Goal: Task Accomplishment & Management: Complete application form

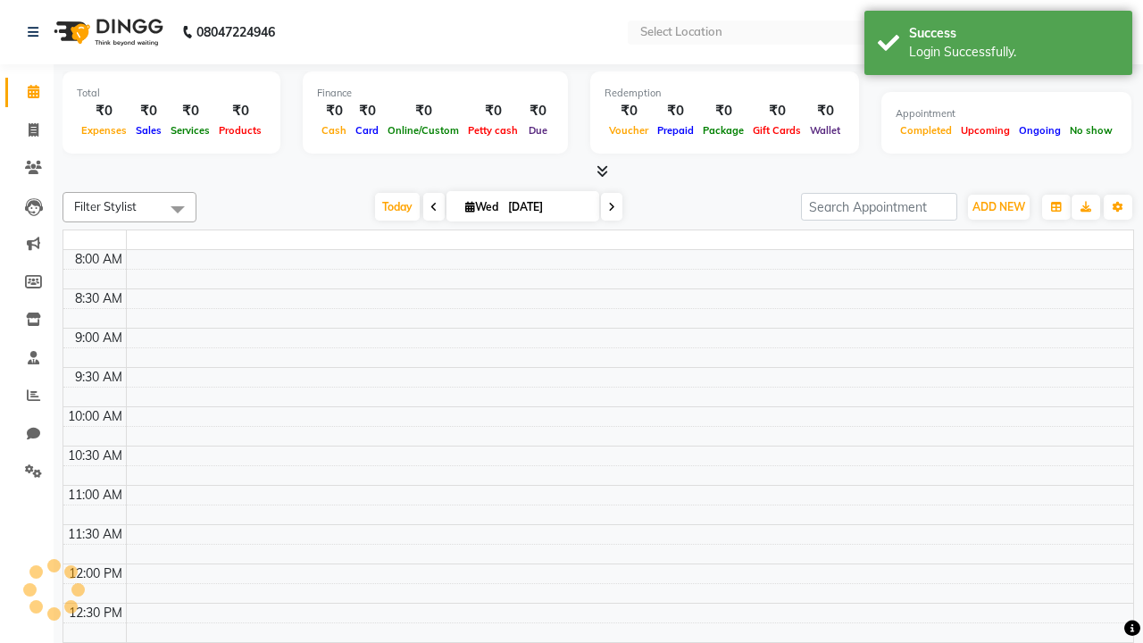
select select "en"
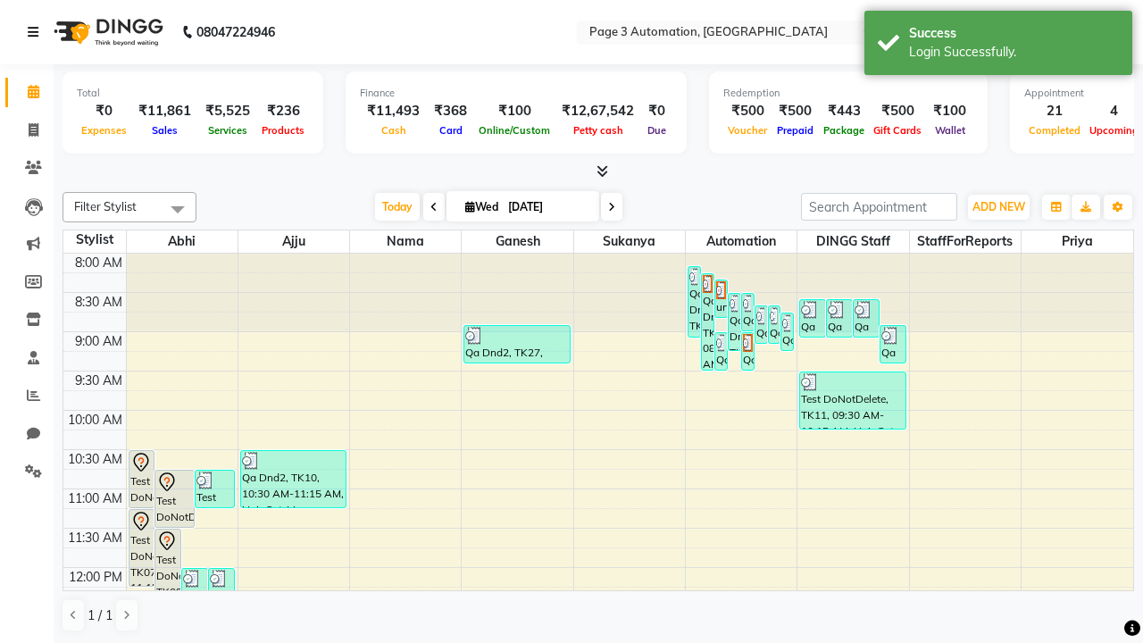
click at [37, 32] on icon at bounding box center [33, 32] width 11 height 13
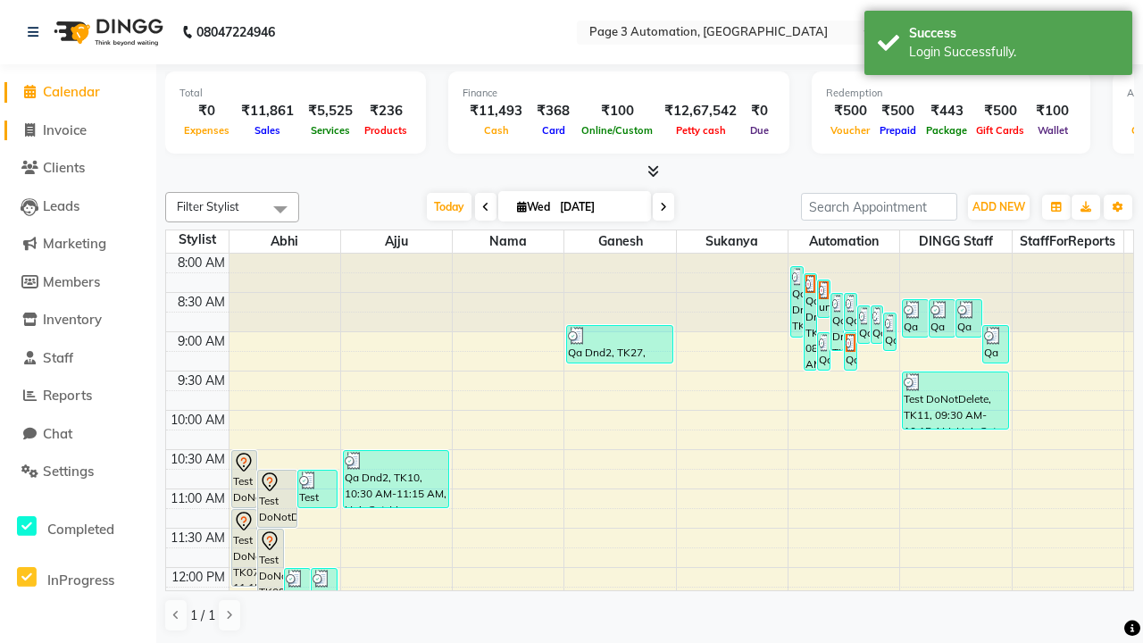
click at [78, 129] on span "Invoice" at bounding box center [65, 129] width 44 height 17
select select "2774"
select select "service"
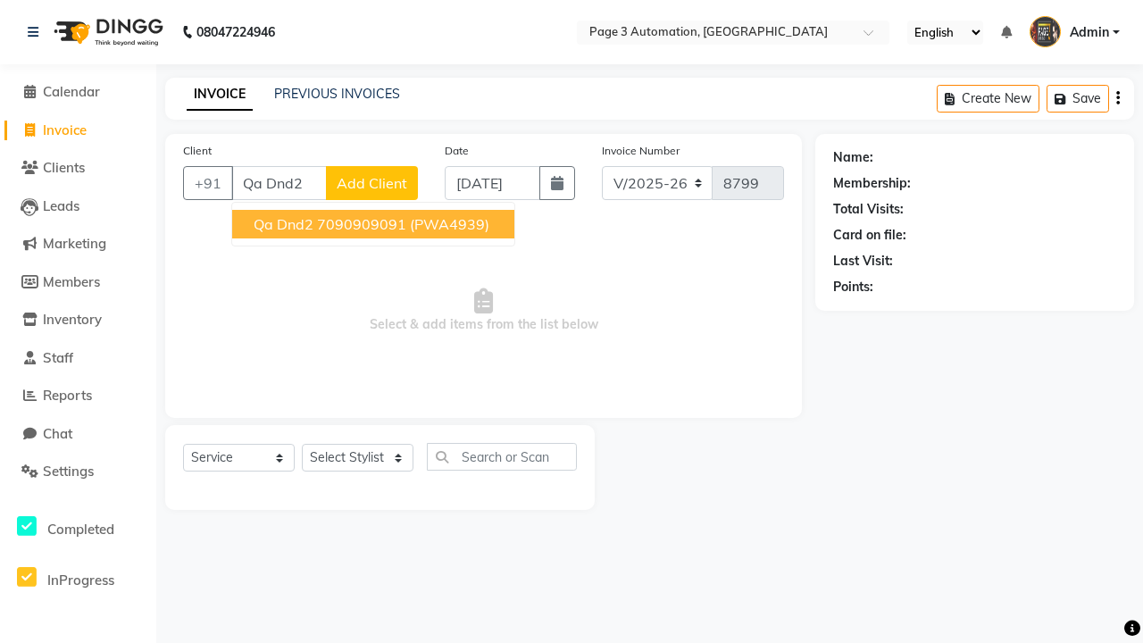
click at [375, 224] on ngb-highlight "7090909091" at bounding box center [361, 224] width 89 height 18
type input "7090909091"
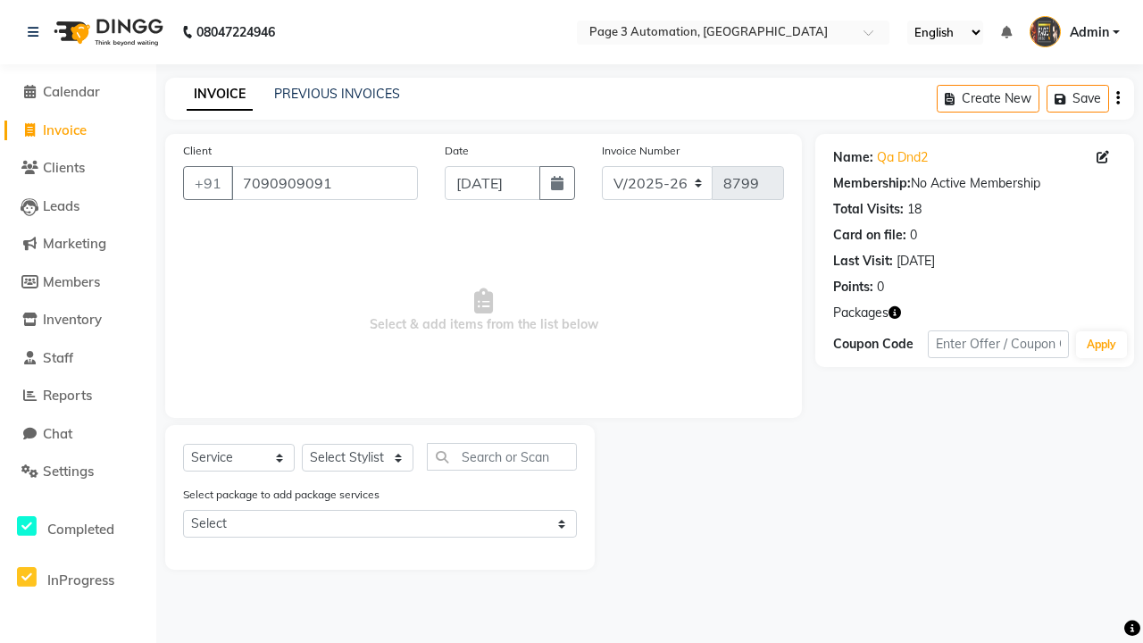
select select "71572"
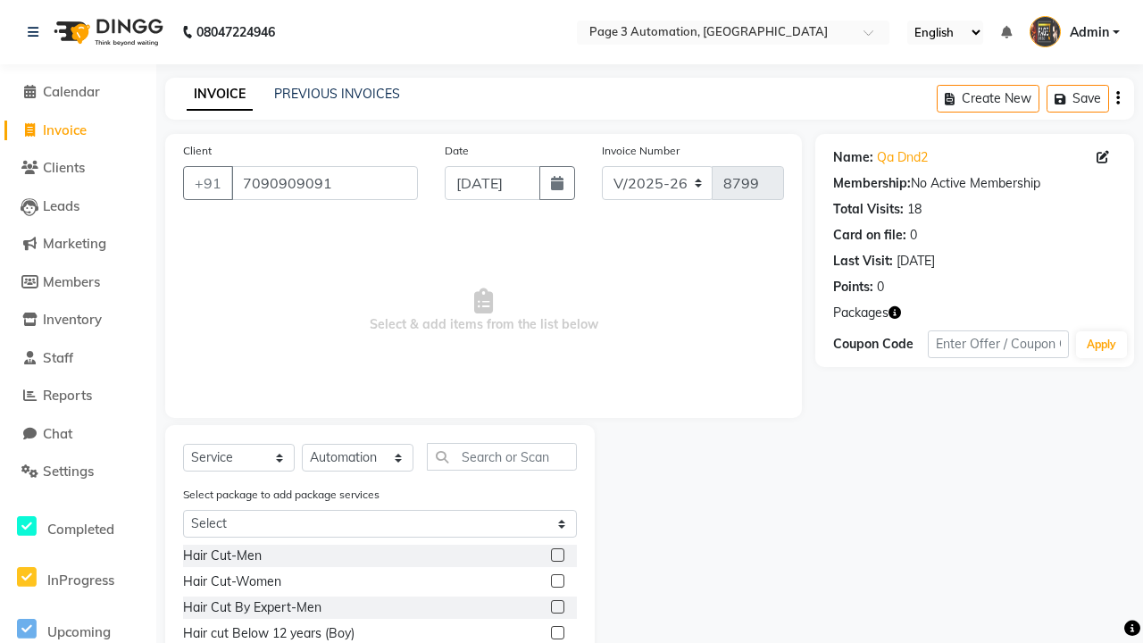
click at [556, 633] on label at bounding box center [557, 632] width 13 height 13
click at [556, 633] on input "checkbox" at bounding box center [557, 634] width 12 height 12
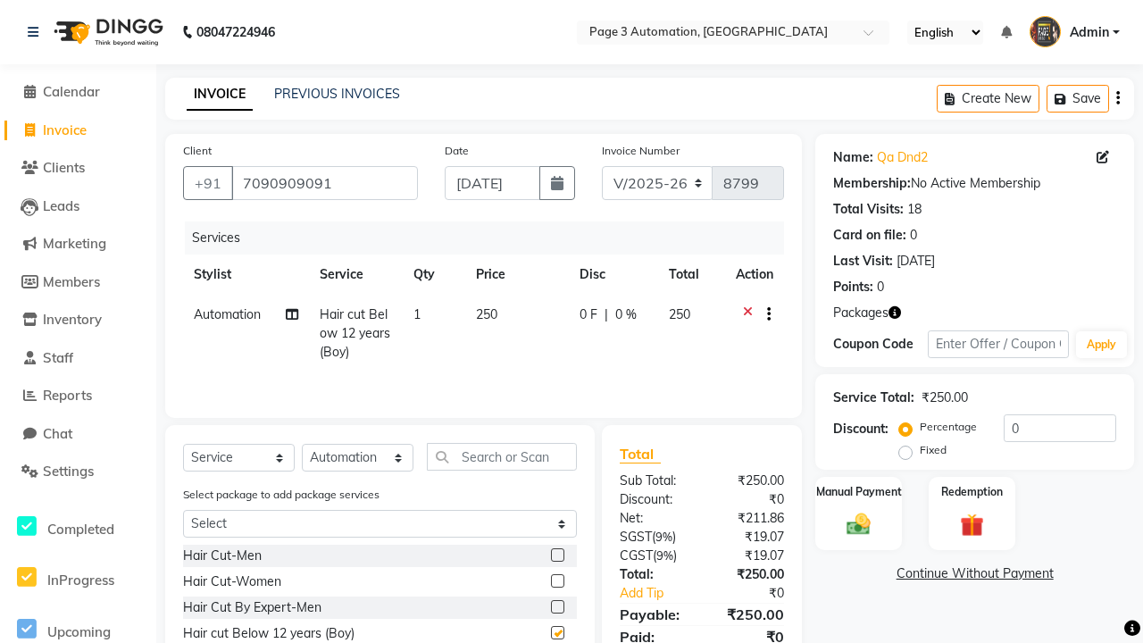
checkbox input "false"
click at [765, 314] on button "button" at bounding box center [765, 314] width 11 height 19
click at [774, 278] on label "Cross Sale" at bounding box center [774, 278] width 70 height 18
click at [750, 278] on input "Cross Sale" at bounding box center [745, 275] width 12 height 12
radio input "true"
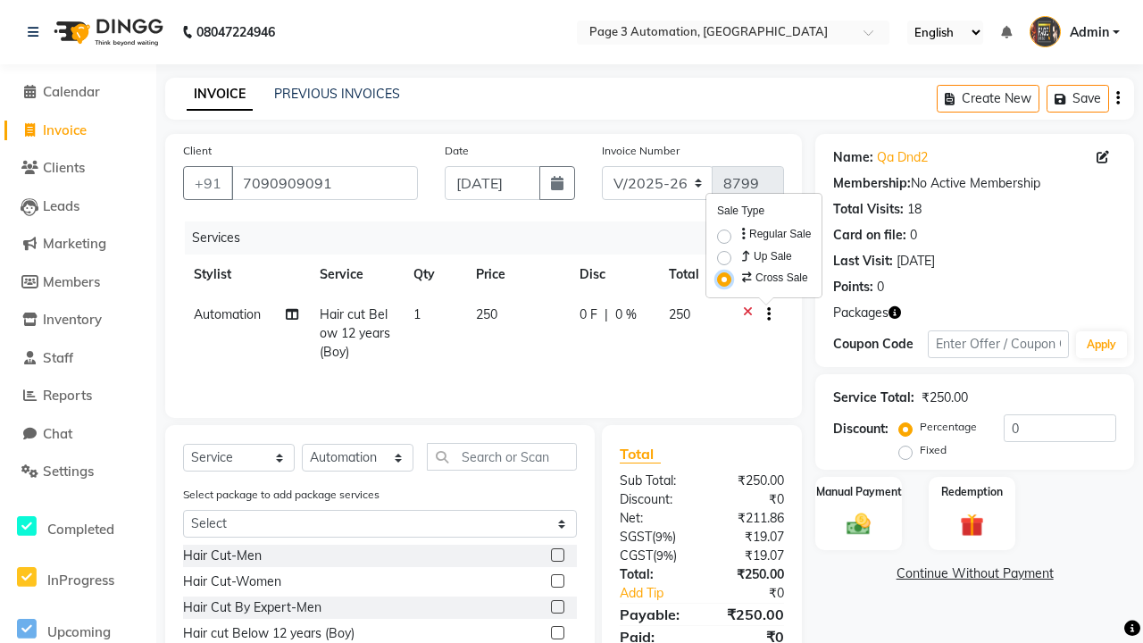
select select "71342"
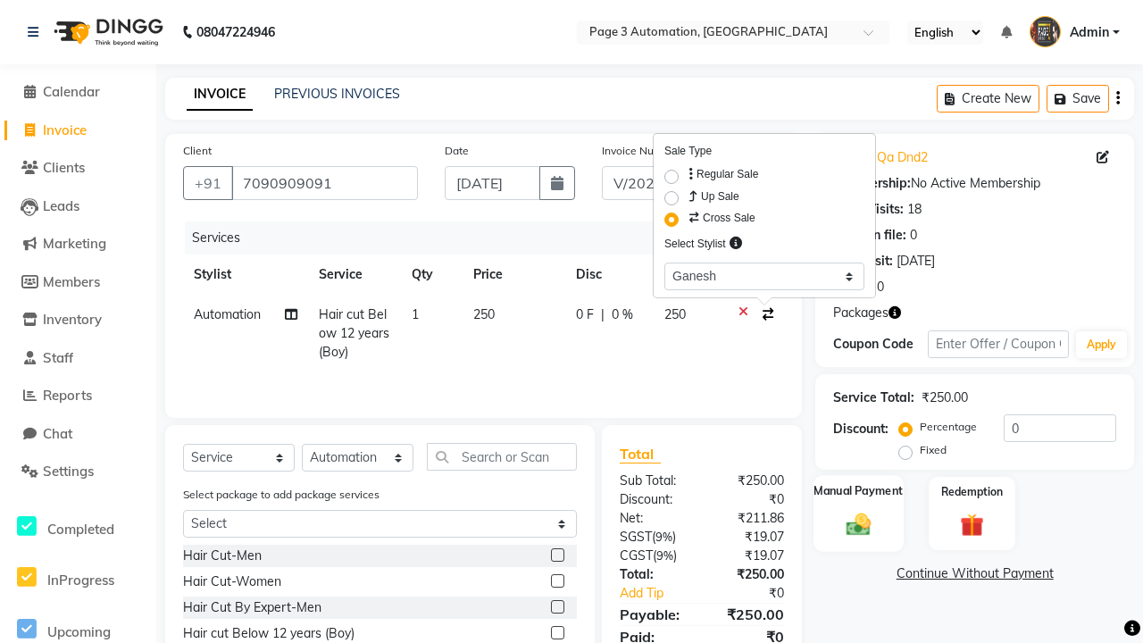
click at [858, 491] on label "Manual Payment" at bounding box center [859, 490] width 89 height 17
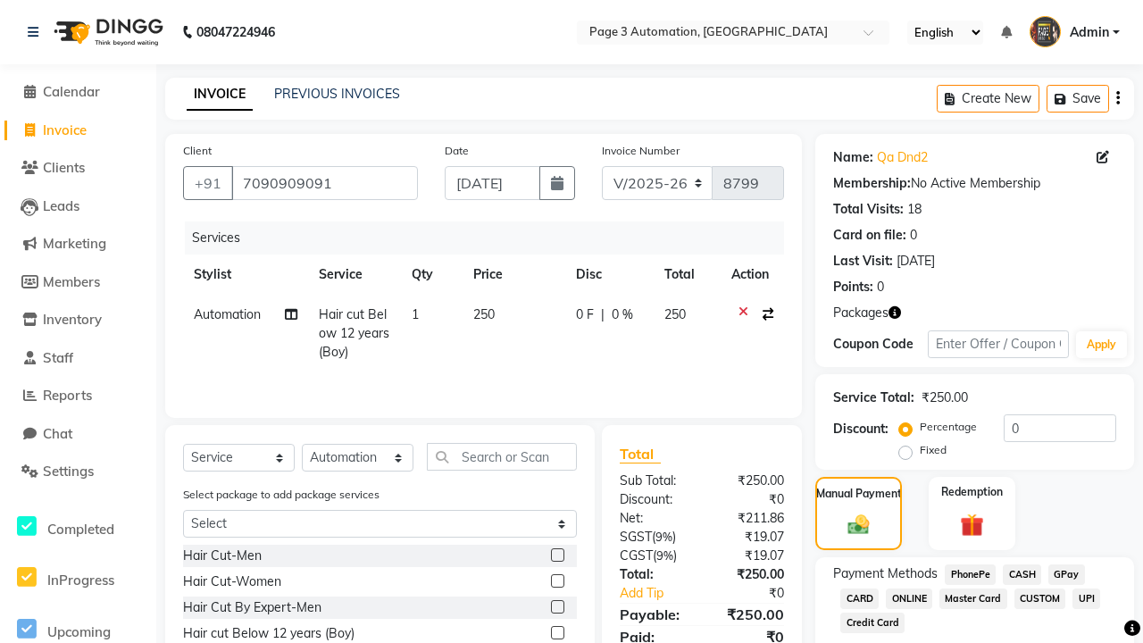
click at [1022, 574] on span "CASH" at bounding box center [1022, 574] width 38 height 21
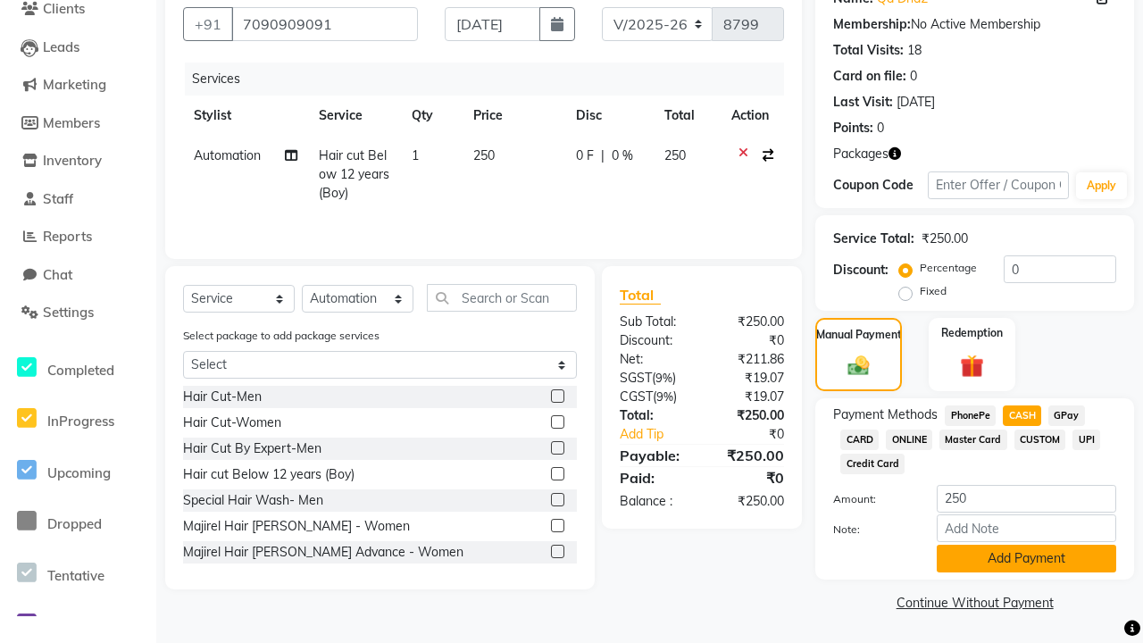
click at [1026, 558] on button "Add Payment" at bounding box center [1027, 559] width 180 height 28
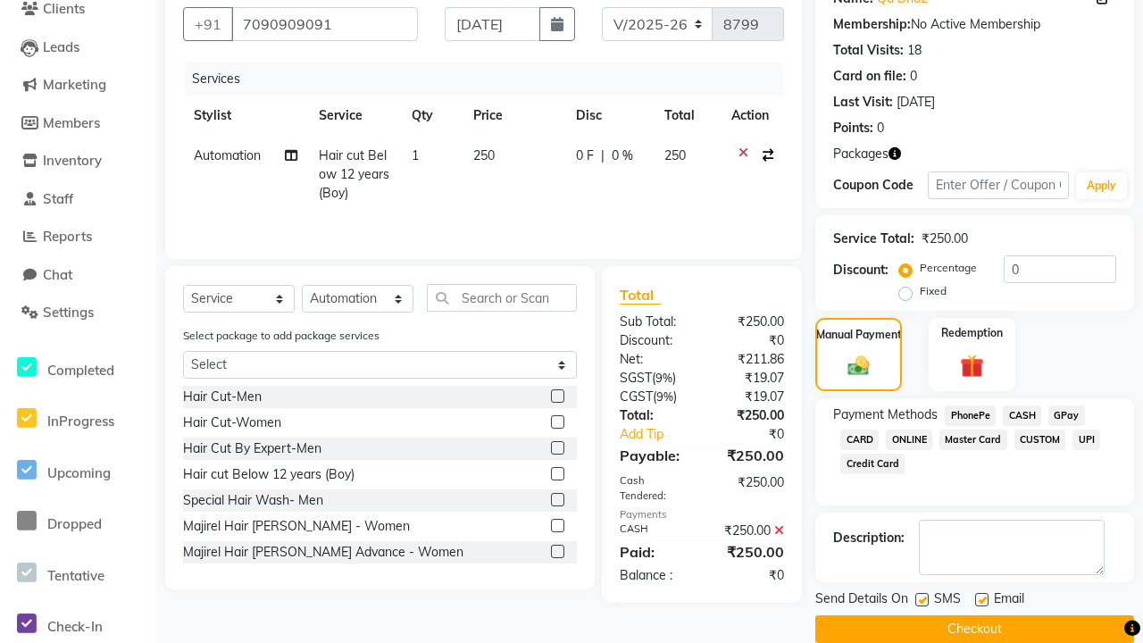
click at [922, 599] on label at bounding box center [921, 599] width 13 height 13
click at [922, 599] on input "checkbox" at bounding box center [921, 601] width 12 height 12
checkbox input "false"
click at [982, 599] on label at bounding box center [981, 599] width 13 height 13
click at [982, 599] on input "checkbox" at bounding box center [981, 601] width 12 height 12
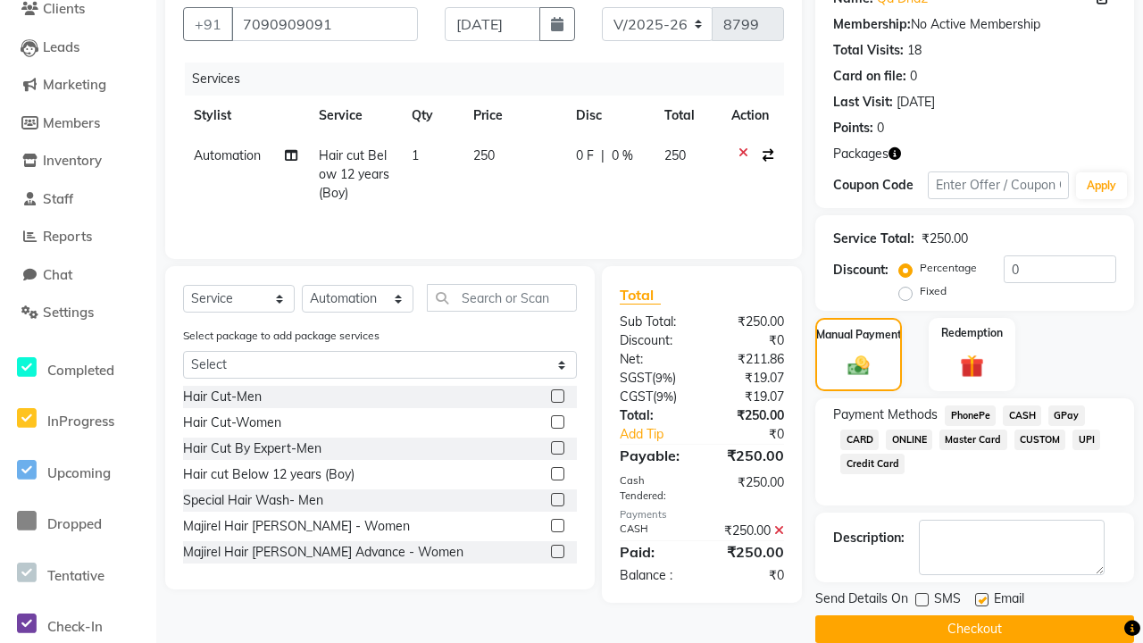
checkbox input "false"
click at [974, 629] on button "Checkout" at bounding box center [974, 629] width 319 height 28
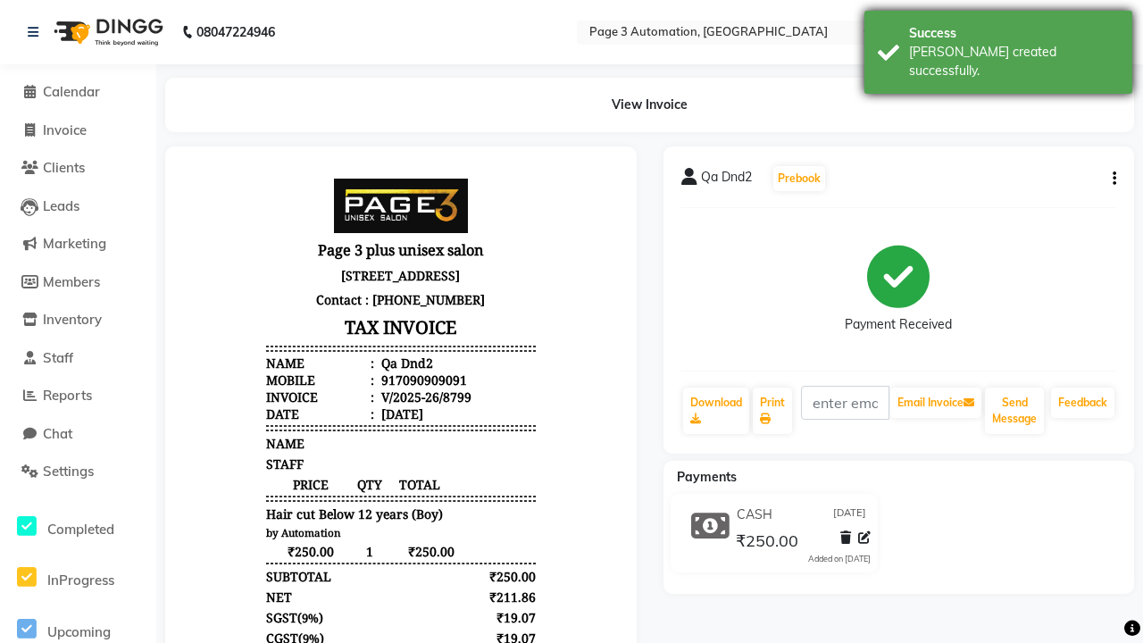
click at [998, 46] on div "[PERSON_NAME] created successfully." at bounding box center [1014, 62] width 210 height 38
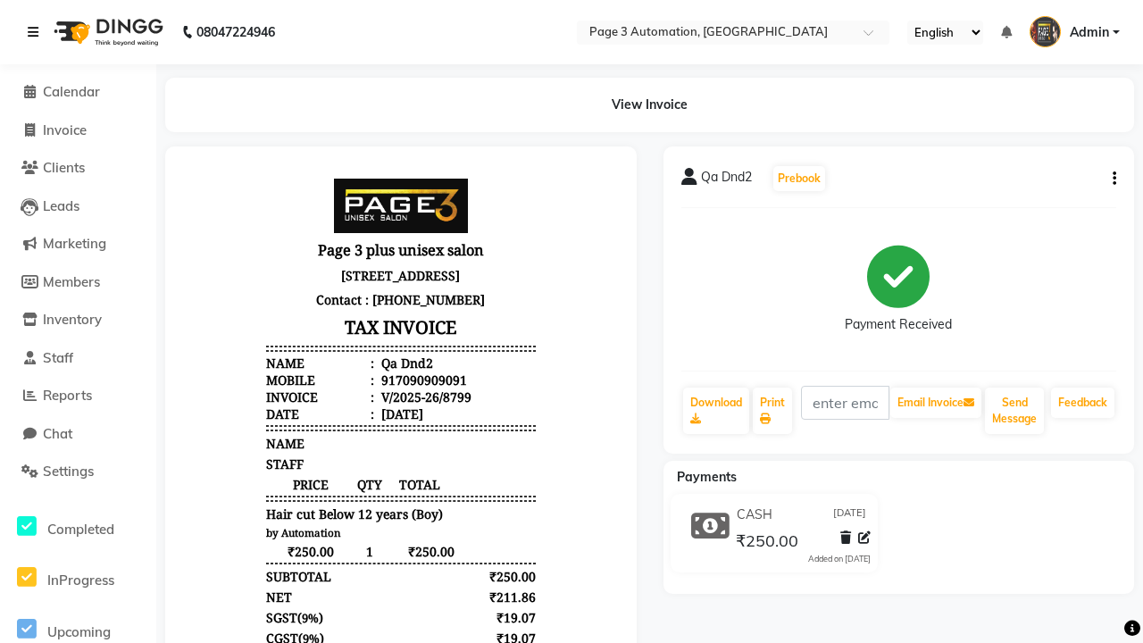
click at [37, 32] on icon at bounding box center [33, 32] width 11 height 13
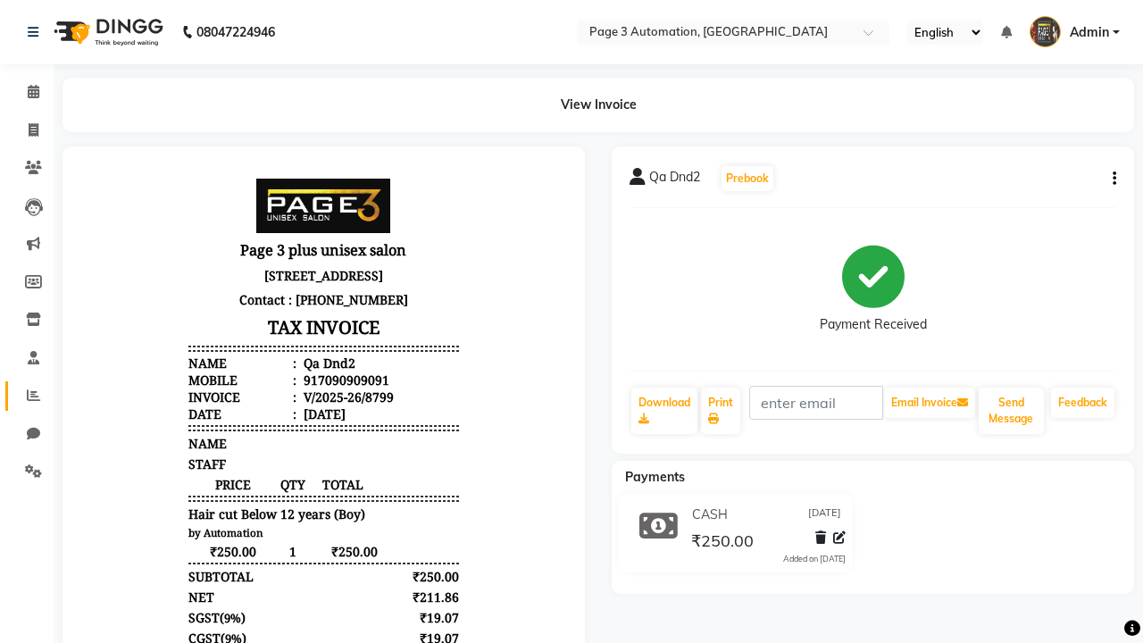
click at [27, 396] on icon at bounding box center [33, 394] width 13 height 13
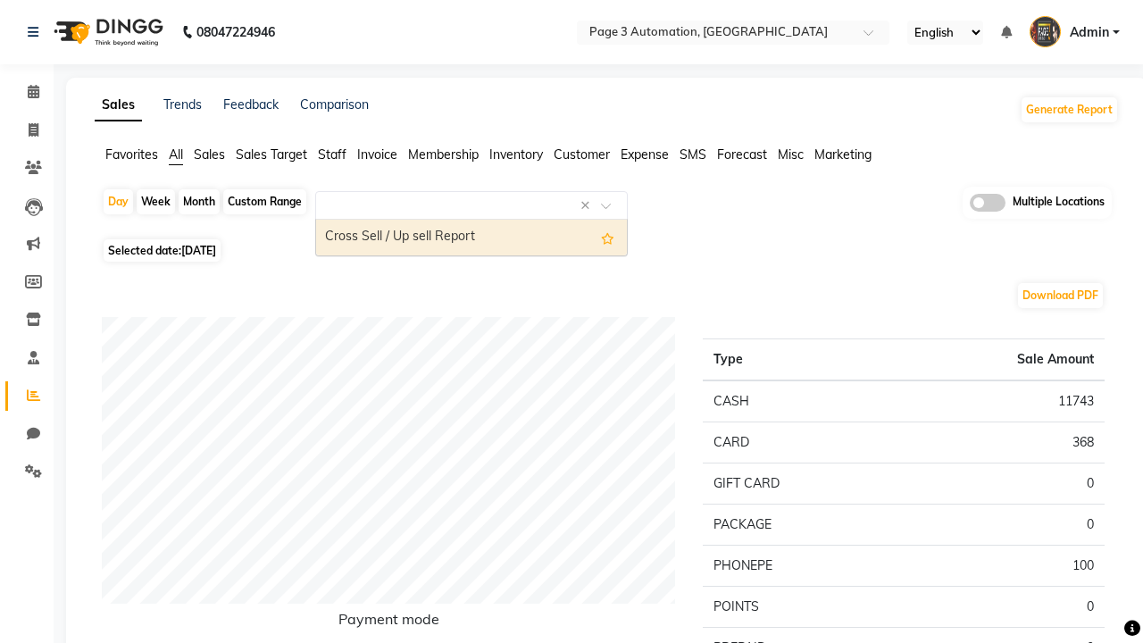
type input "Cross Sell / Up sell Report"
click at [472, 238] on div "Cross Sell / Up sell Report" at bounding box center [471, 238] width 311 height 36
select select "full_report"
select select "csv"
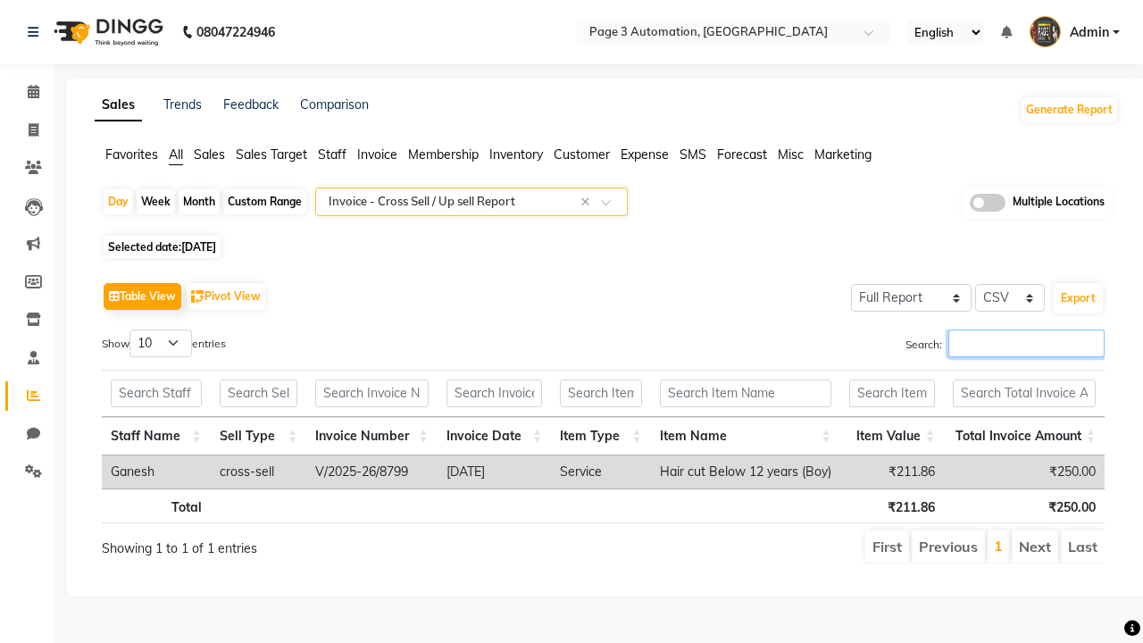
type input "V/2025-26/8799"
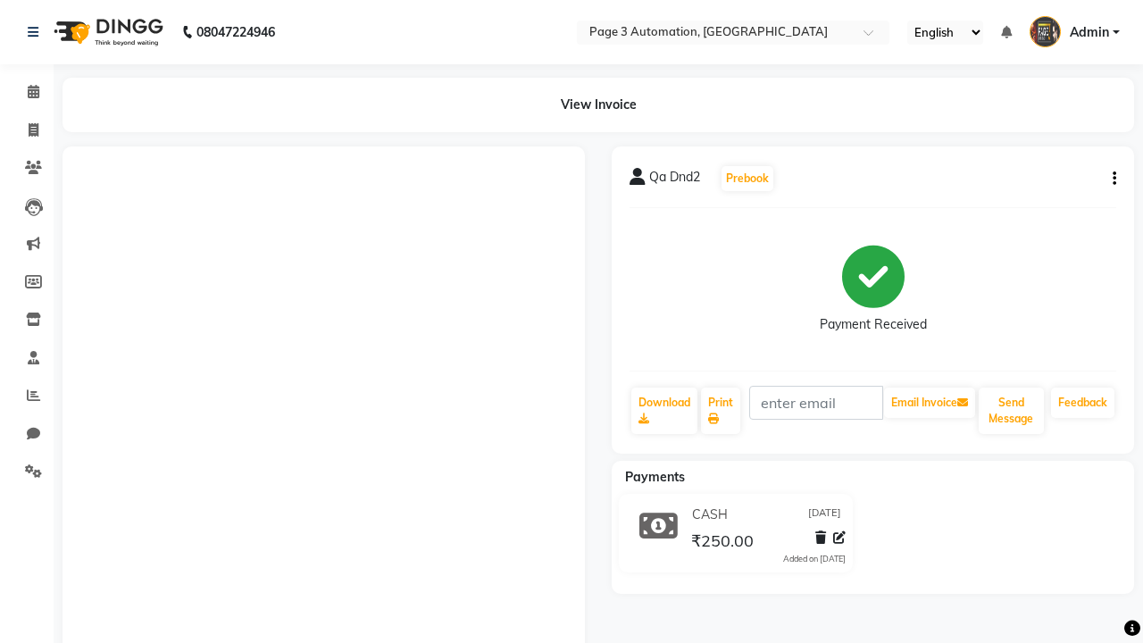
click at [1111, 179] on button "button" at bounding box center [1111, 179] width 11 height 19
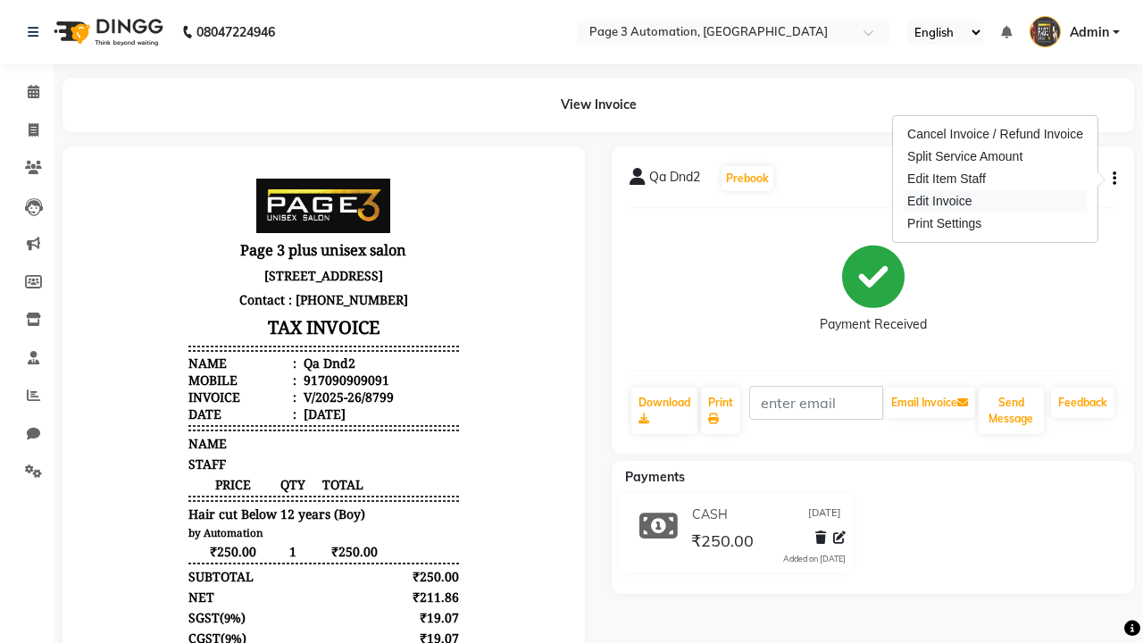
click at [995, 201] on div "Edit Invoice" at bounding box center [995, 201] width 183 height 22
select select "service"
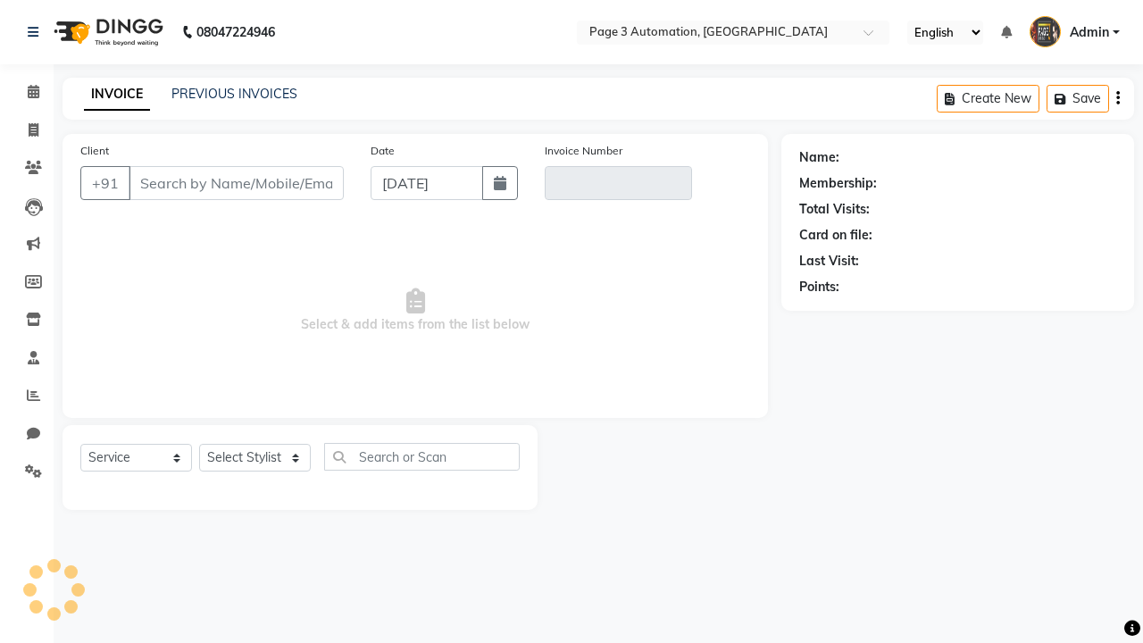
select select "service"
type input "7090909091"
type input "V/2025-26/8799"
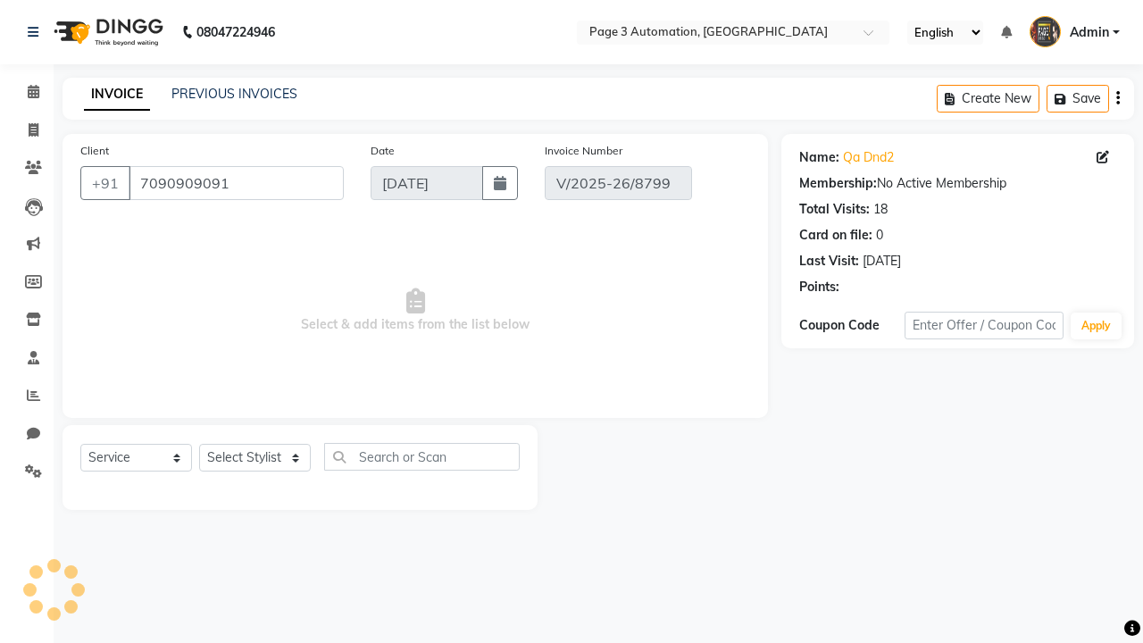
select select "select"
